Goal: Task Accomplishment & Management: Manage account settings

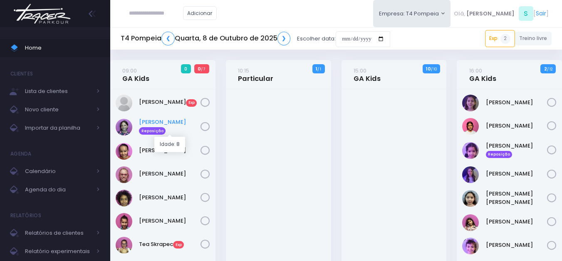
click at [167, 124] on link "Irene Zylbersztajn Reposição" at bounding box center [170, 126] width 62 height 17
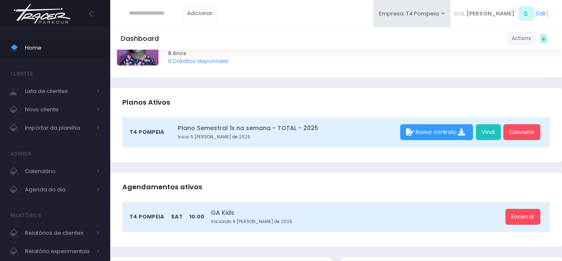
scroll to position [83, 0]
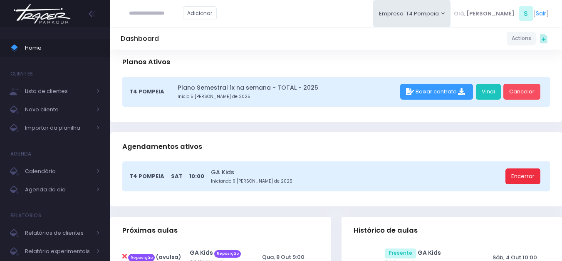
click at [523, 176] on link "Encerrar" at bounding box center [523, 176] width 35 height 16
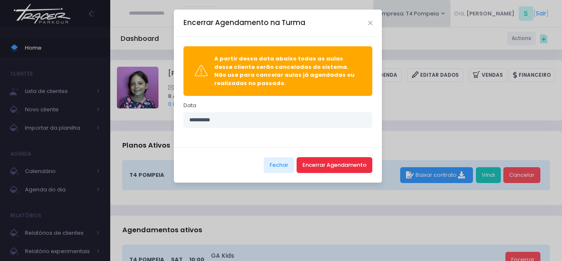
click at [336, 169] on button "Encerrar Agendamento" at bounding box center [335, 165] width 76 height 16
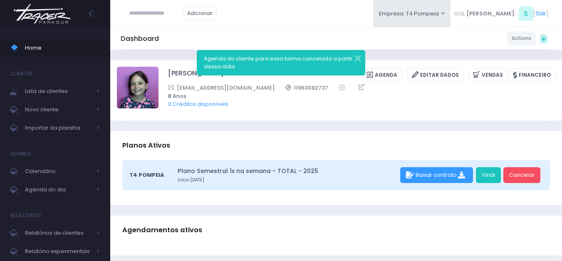
click at [194, 204] on div "T4 Pompeia Plano Semestral 1x na semana - TOTAL - 2025 Início 5 de Agosto de 20…" at bounding box center [336, 182] width 452 height 45
drag, startPoint x: 293, startPoint y: 88, endPoint x: 254, endPoint y: 89, distance: 38.7
click at [254, 89] on div "larizylber@gmail.com 11963082737" at bounding box center [356, 87] width 377 height 9
copy link "11963082737"
click at [44, 11] on img at bounding box center [41, 13] width 63 height 29
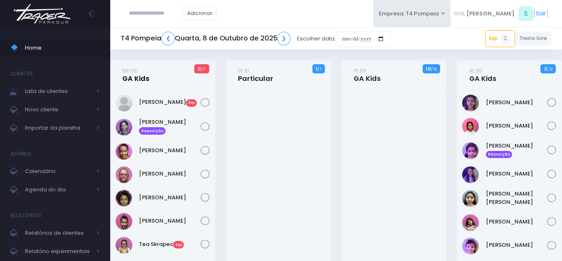
click at [145, 75] on link "09:00 GA Kids" at bounding box center [135, 74] width 27 height 17
click at [137, 79] on link "09:00 GA Kids" at bounding box center [135, 74] width 27 height 17
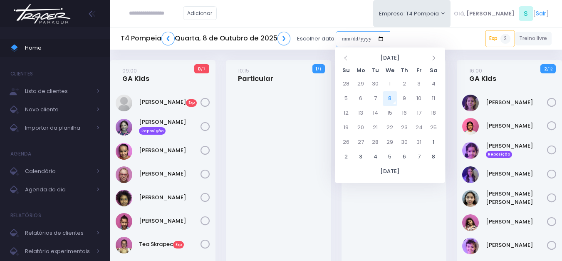
click at [375, 37] on input "date" at bounding box center [363, 39] width 55 height 16
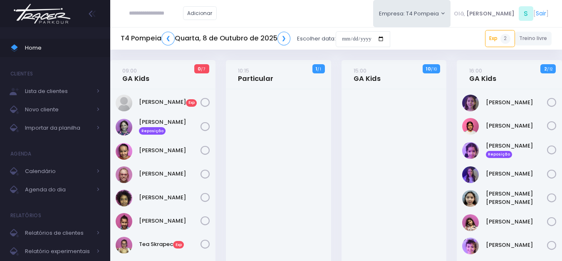
scroll to position [125, 0]
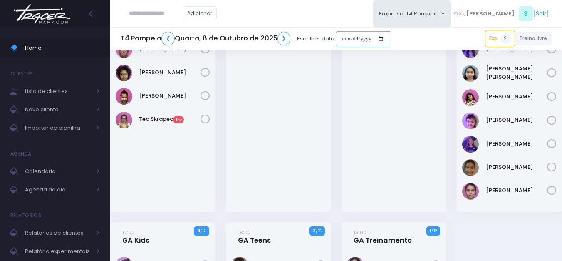
click at [373, 39] on input "date" at bounding box center [363, 39] width 55 height 16
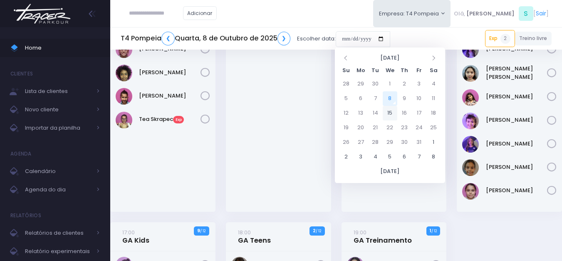
click at [390, 111] on td "15" at bounding box center [390, 113] width 15 height 15
type input "**********"
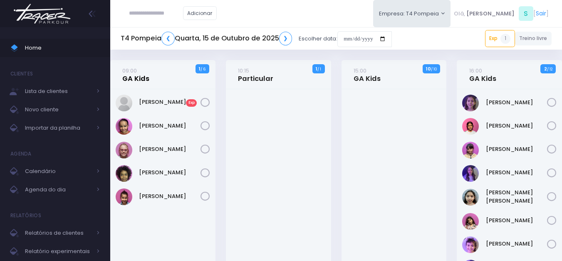
click at [148, 77] on link "09:00 GA Kids" at bounding box center [135, 74] width 27 height 17
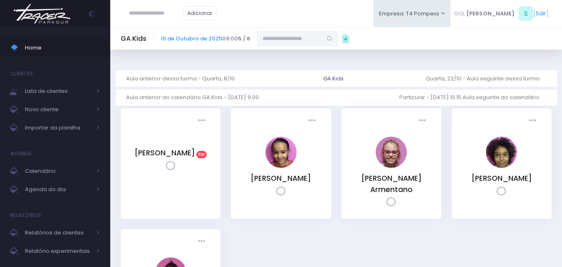
click at [300, 36] on input "text" at bounding box center [289, 38] width 65 height 16
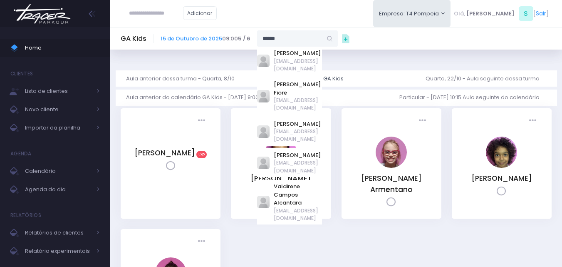
drag, startPoint x: 286, startPoint y: 38, endPoint x: 197, endPoint y: 53, distance: 89.9
click at [197, 53] on div "Dashboard Actions Choose Label: Customer Partner Suplier Member Staff Add new" at bounding box center [336, 210] width 452 height 321
paste input "******"
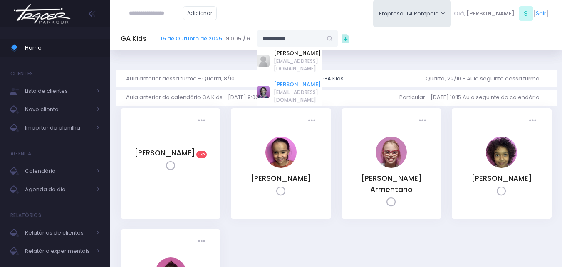
click at [306, 80] on link "Irene Zylbersztajn de Sá" at bounding box center [298, 84] width 48 height 8
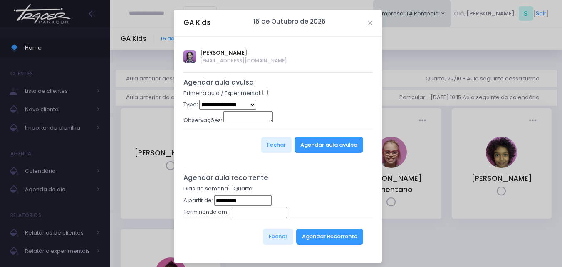
type input "**********"
click at [246, 108] on select "**********" at bounding box center [227, 105] width 57 height 10
click at [324, 239] on button "Agendar Recorrente" at bounding box center [329, 237] width 67 height 16
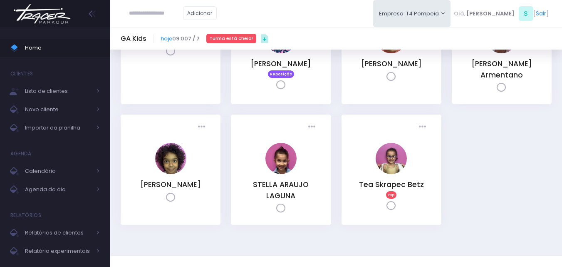
scroll to position [125, 0]
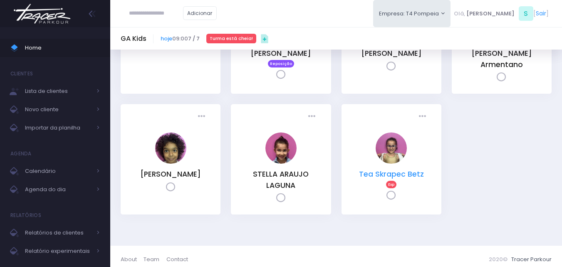
click at [398, 170] on link "Tea Skrapec Betz" at bounding box center [391, 174] width 65 height 10
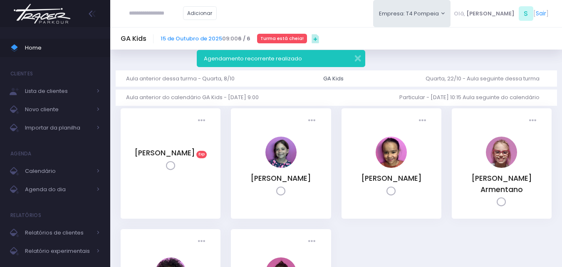
click at [47, 23] on img at bounding box center [41, 13] width 63 height 29
click at [52, 13] on img at bounding box center [41, 13] width 63 height 29
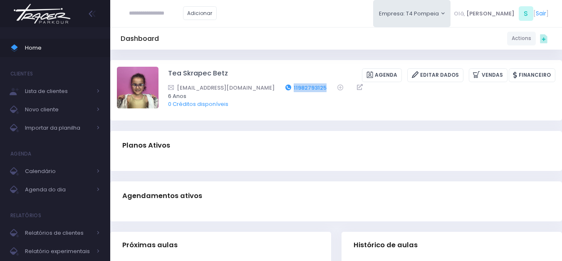
drag, startPoint x: 286, startPoint y: 87, endPoint x: 253, endPoint y: 91, distance: 33.1
click at [253, 91] on div "[EMAIL_ADDRESS][DOMAIN_NAME] 11982793125" at bounding box center [356, 87] width 377 height 9
copy link "11982793125"
click at [54, 19] on img at bounding box center [41, 13] width 63 height 29
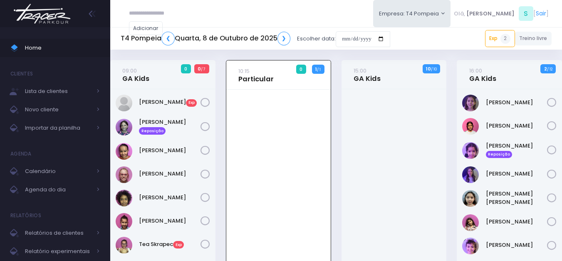
scroll to position [60, 0]
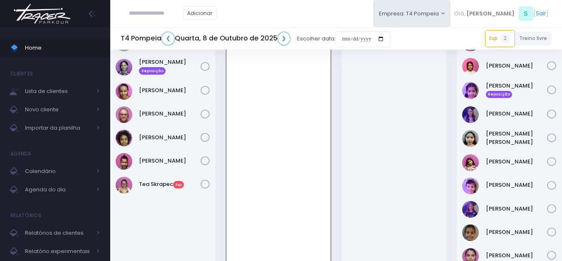
click at [162, 236] on div "Evelin Giometti Exp" at bounding box center [162, 152] width 105 height 247
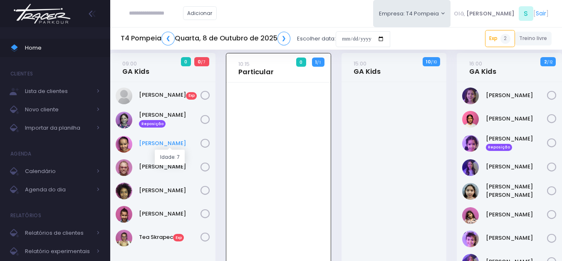
scroll to position [0, 0]
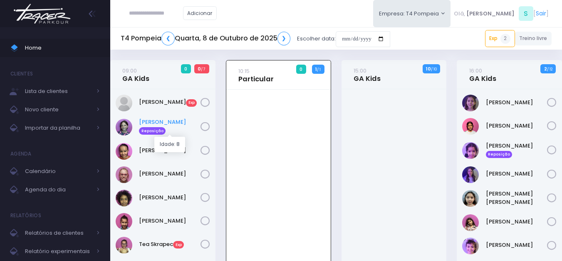
click at [168, 119] on link "Irene Zylbersztajn Reposição" at bounding box center [170, 126] width 62 height 17
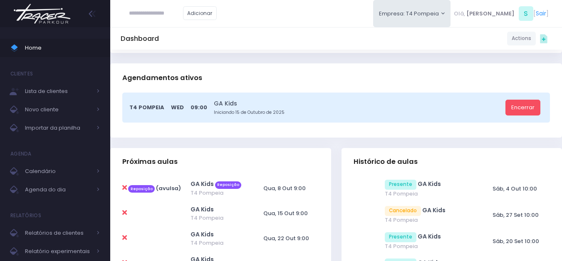
scroll to position [167, 0]
